Goal: Task Accomplishment & Management: Use online tool/utility

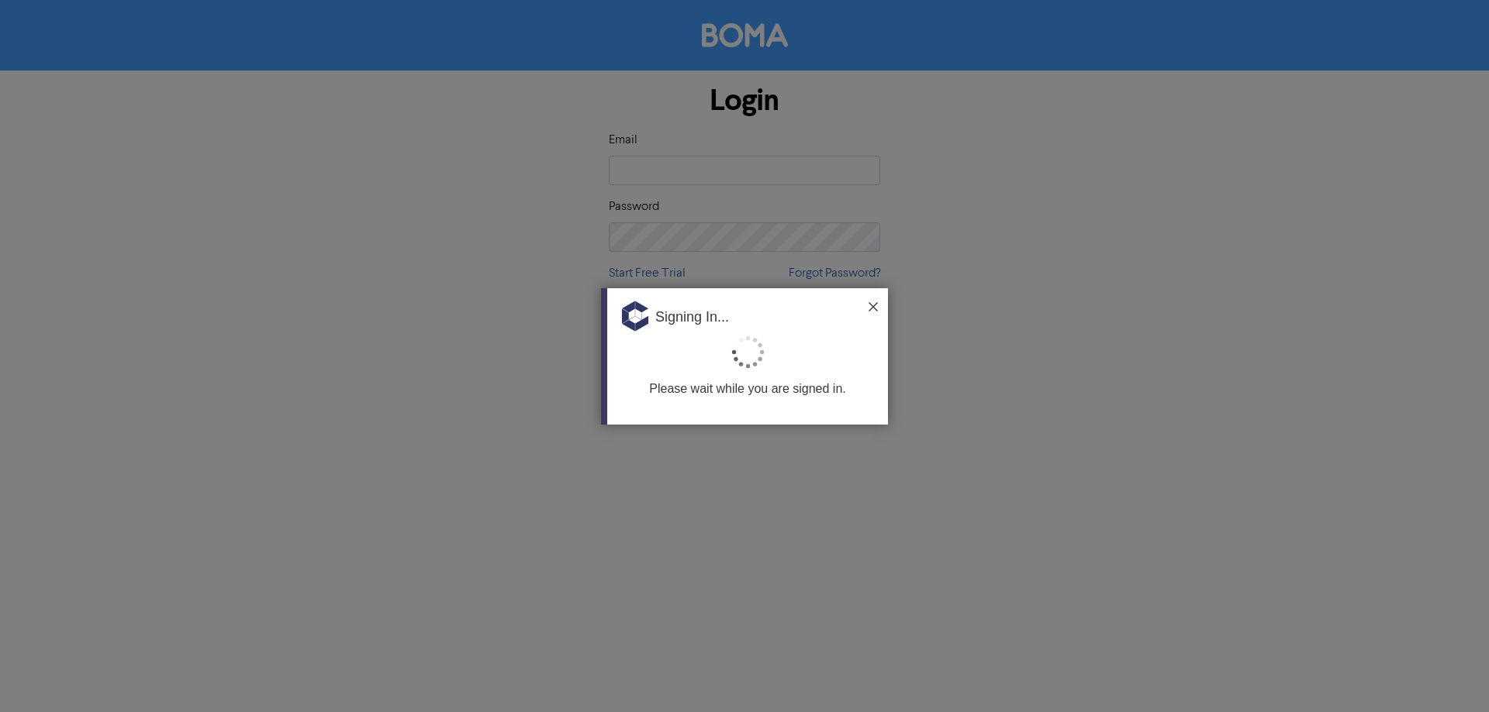
type input "[PERSON_NAME][EMAIL_ADDRESS][DOMAIN_NAME]"
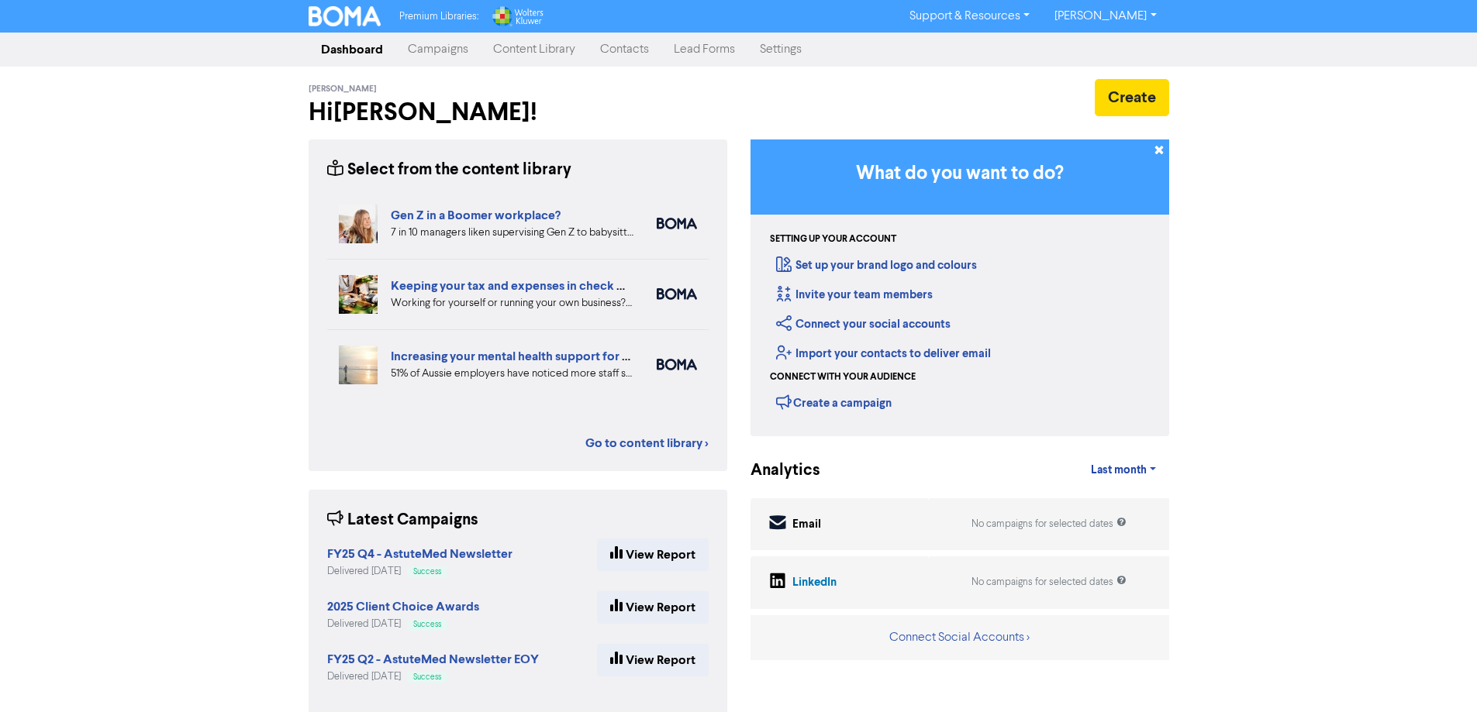
click at [639, 50] on link "Contacts" at bounding box center [625, 49] width 74 height 31
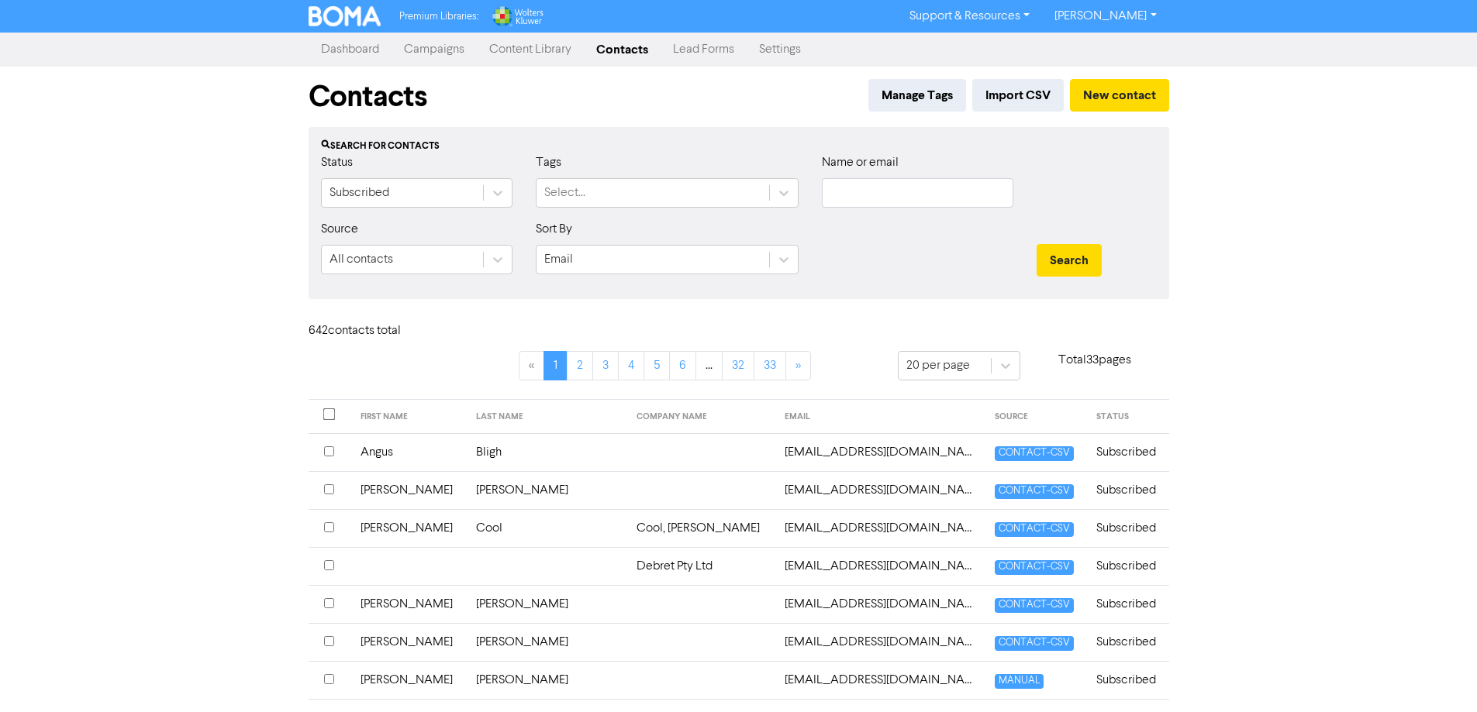
click at [868, 177] on div "Name or email" at bounding box center [917, 181] width 191 height 54
click at [868, 178] on div "Name or email" at bounding box center [917, 181] width 191 height 54
click at [868, 188] on input "text" at bounding box center [917, 192] width 191 height 29
type input "[PERSON_NAME]"
click at [1057, 259] on button "Search" at bounding box center [1069, 260] width 65 height 33
